Goal: Navigation & Orientation: Find specific page/section

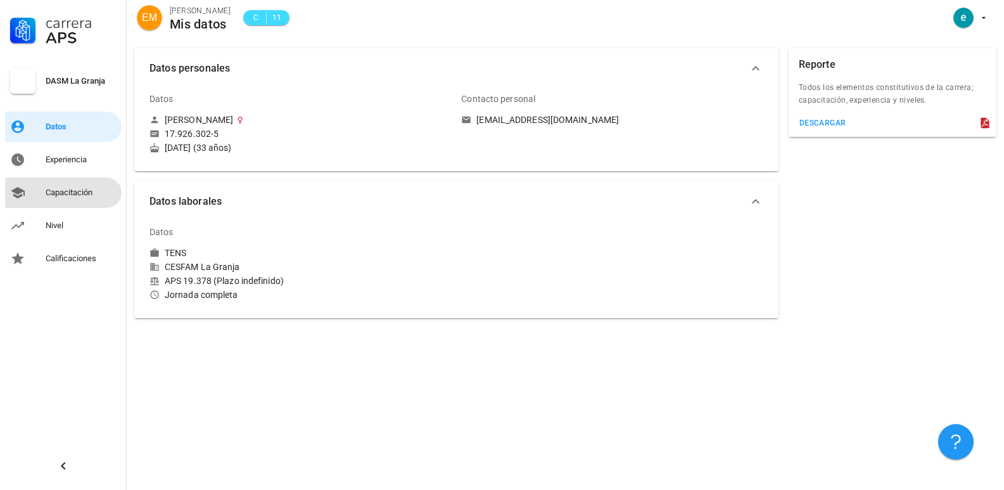
click at [58, 195] on div "Capacitación" at bounding box center [81, 193] width 71 height 10
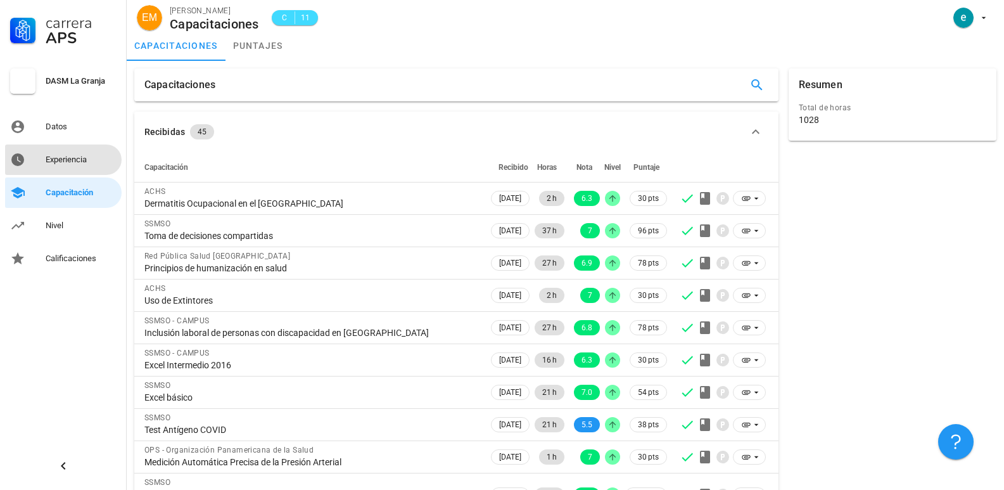
click at [72, 166] on div "Experiencia" at bounding box center [81, 160] width 71 height 20
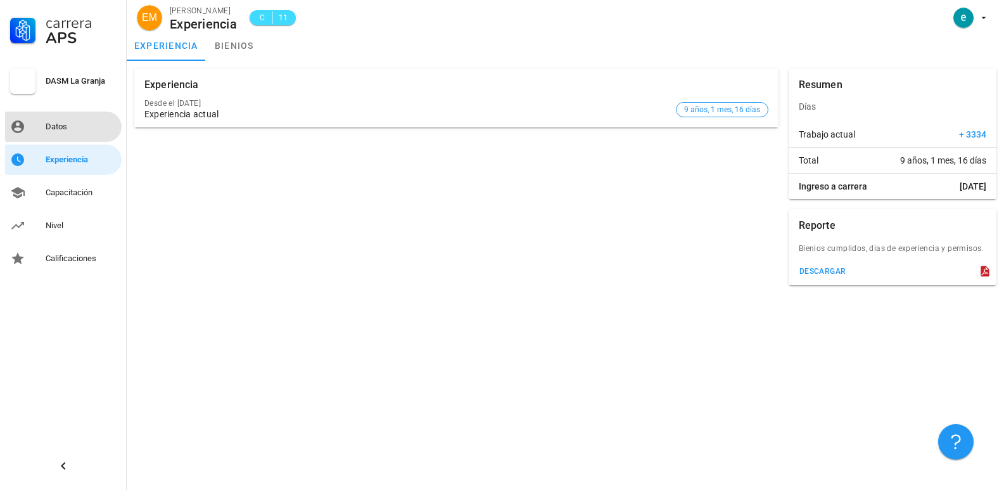
click at [70, 124] on div "Datos" at bounding box center [81, 127] width 71 height 10
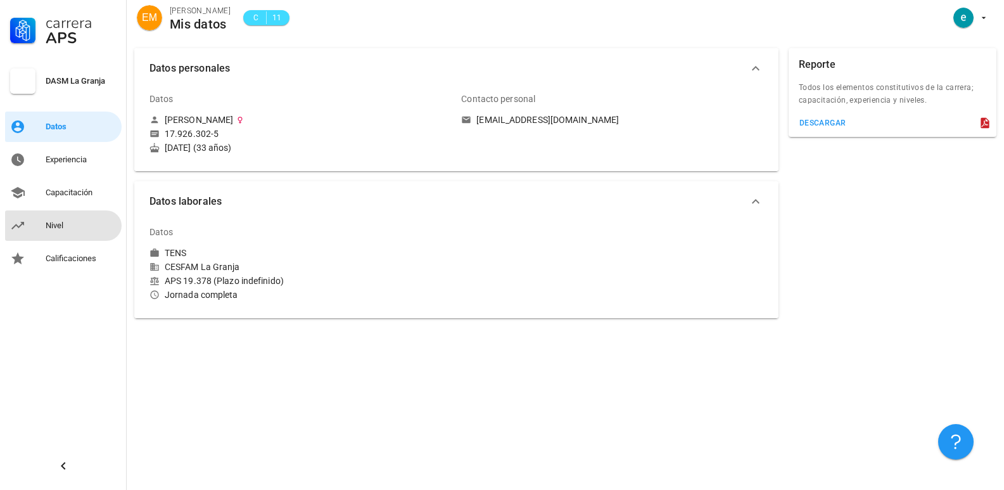
click at [64, 231] on div "Nivel" at bounding box center [81, 225] width 71 height 20
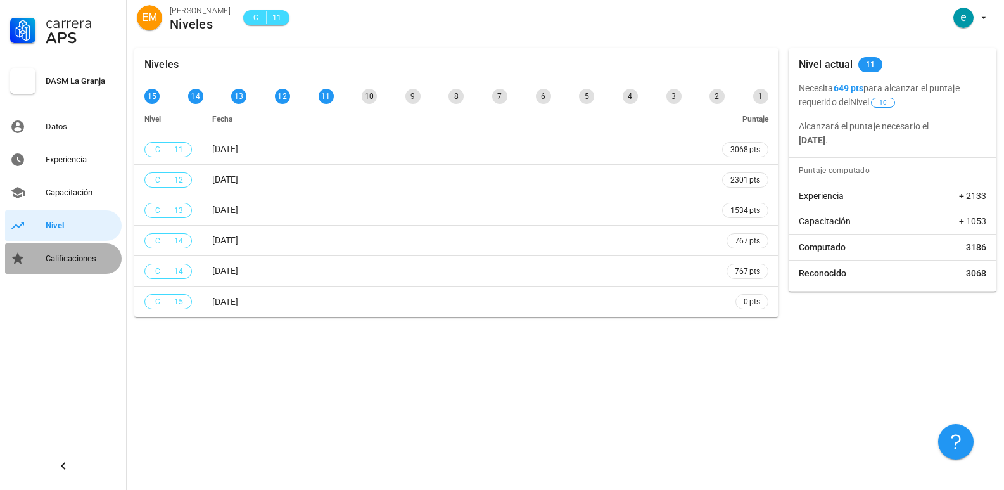
click at [80, 265] on div "Calificaciones" at bounding box center [81, 258] width 71 height 20
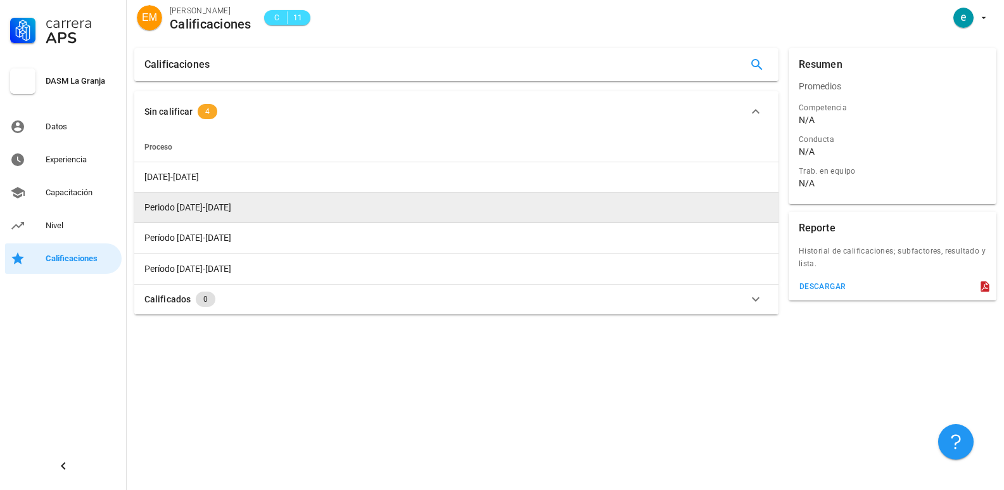
click at [200, 206] on span "Periodo [DATE]-[DATE]" at bounding box center [187, 207] width 87 height 10
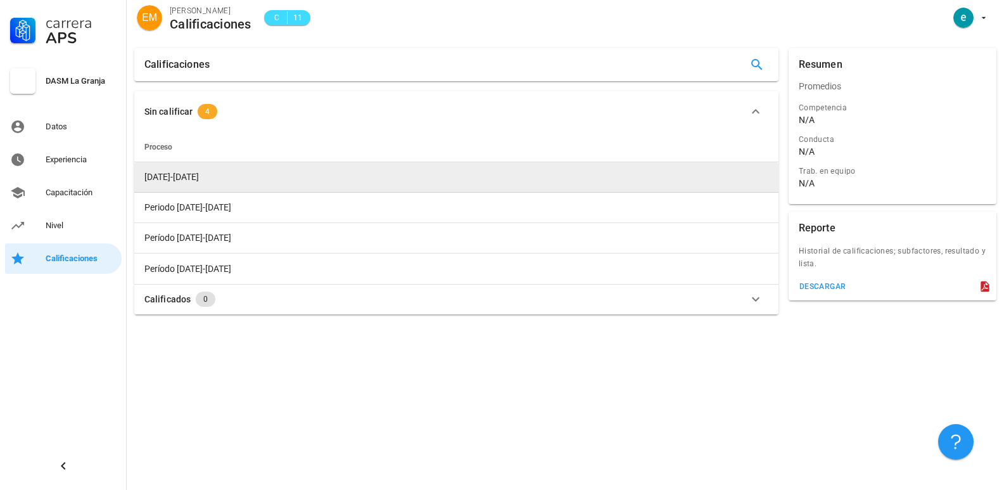
click at [172, 176] on span "[DATE]-[DATE]" at bounding box center [171, 177] width 54 height 10
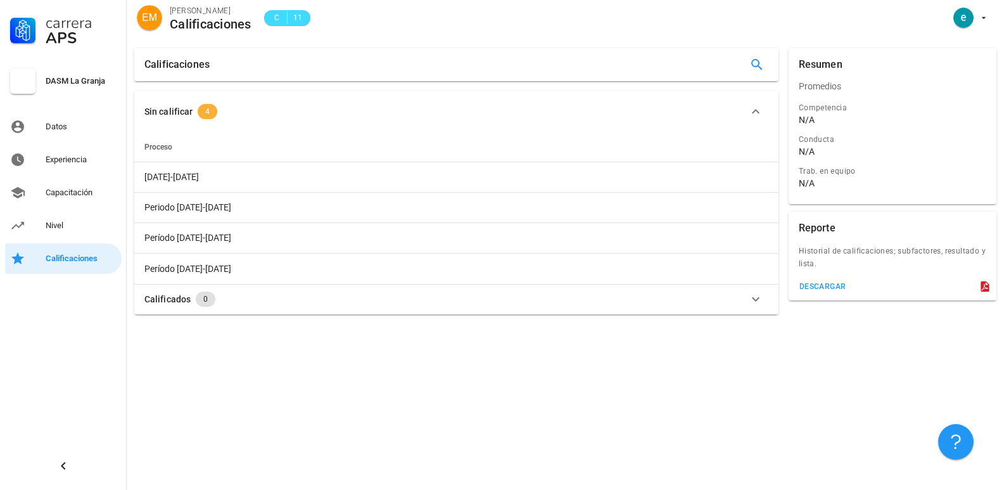
click at [202, 111] on span "4" at bounding box center [208, 111] width 20 height 15
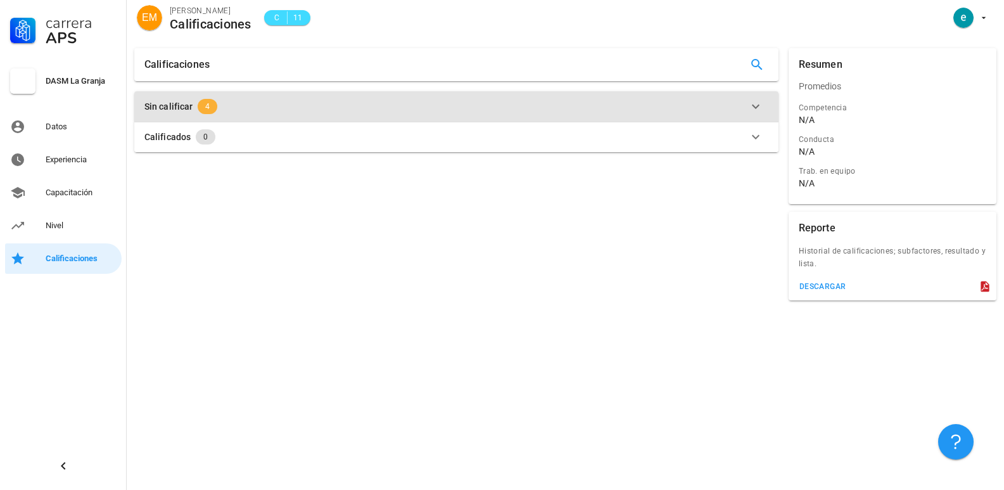
click at [200, 105] on span "4" at bounding box center [208, 106] width 20 height 15
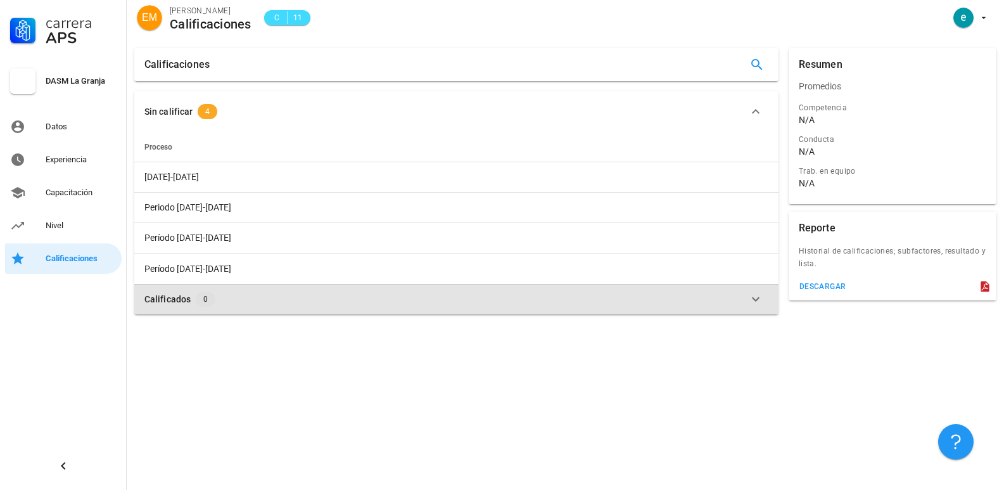
click at [160, 307] on button "Calificados 0" at bounding box center [456, 299] width 644 height 30
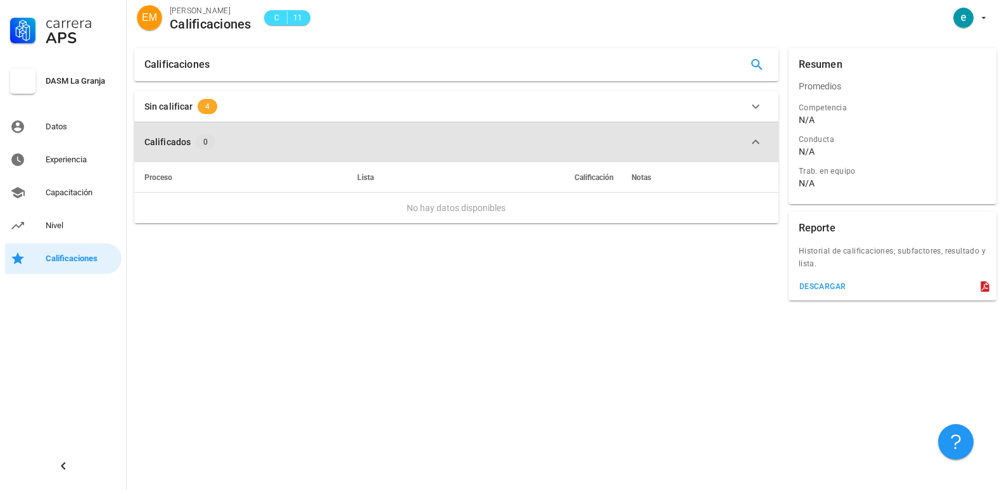
click at [179, 143] on div "Calificados" at bounding box center [167, 142] width 46 height 14
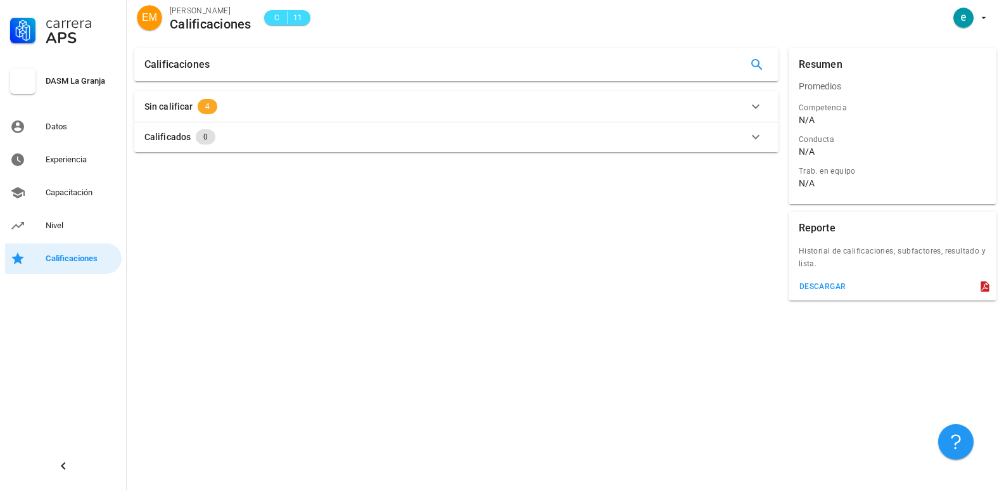
click at [179, 143] on div "Calificados" at bounding box center [167, 137] width 46 height 14
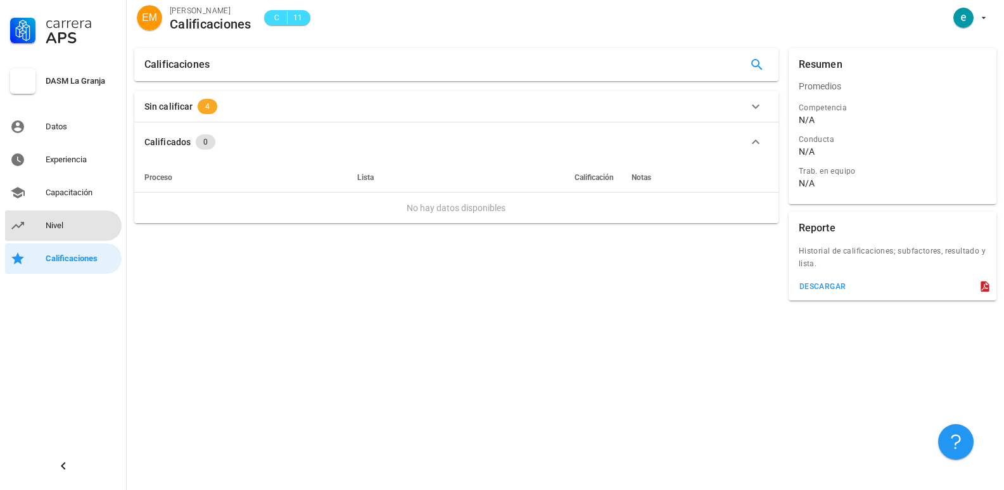
click at [92, 225] on div "Nivel" at bounding box center [81, 226] width 71 height 10
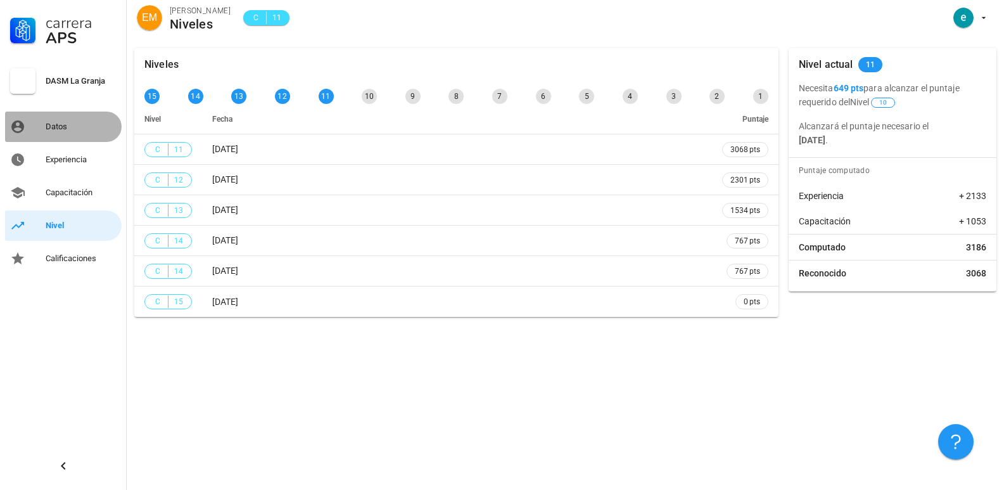
click at [54, 132] on div "Datos" at bounding box center [81, 127] width 71 height 20
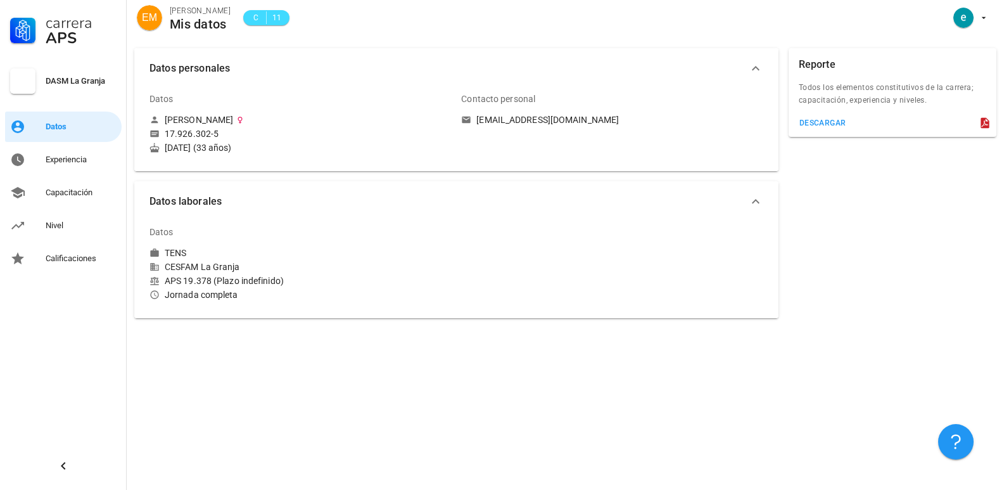
click at [59, 87] on div "DASM La Granja" at bounding box center [81, 81] width 71 height 20
click at [167, 15] on div "EM [PERSON_NAME] Mis datos C 11" at bounding box center [566, 20] width 878 height 41
